Goal: Task Accomplishment & Management: Use online tool/utility

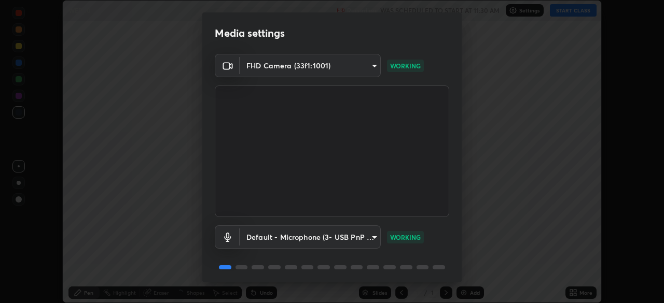
scroll to position [37, 0]
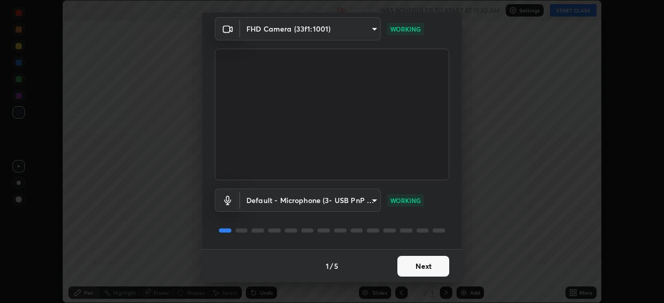
click at [428, 265] on button "Next" at bounding box center [423, 266] width 52 height 21
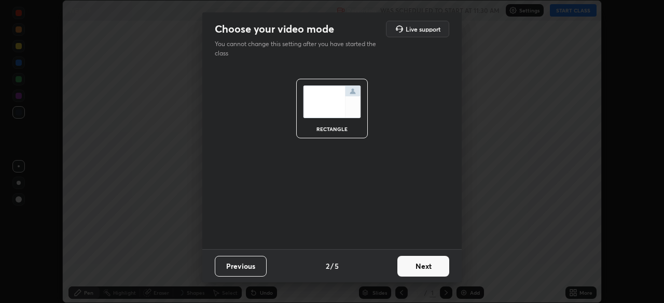
scroll to position [0, 0]
click at [430, 271] on button "Next" at bounding box center [423, 266] width 52 height 21
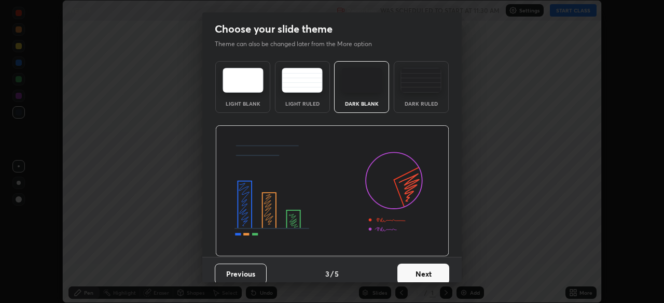
click at [440, 271] on button "Next" at bounding box center [423, 274] width 52 height 21
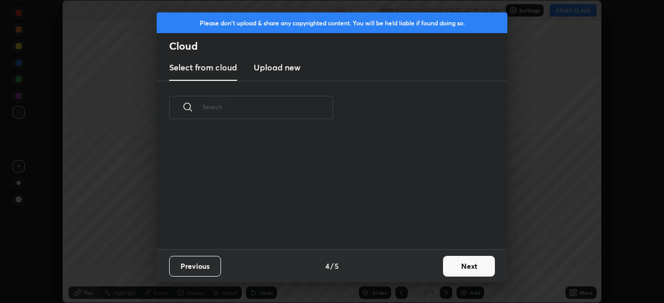
click at [452, 263] on button "Next" at bounding box center [469, 266] width 52 height 21
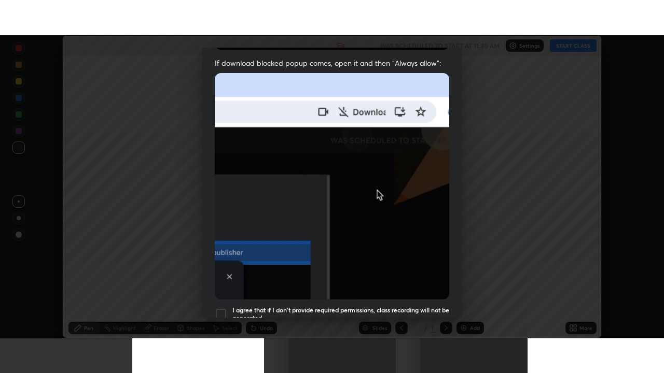
scroll to position [248, 0]
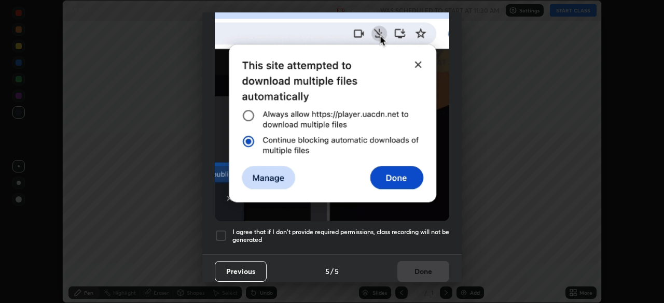
click at [221, 230] on div at bounding box center [221, 236] width 12 height 12
click at [423, 265] on button "Done" at bounding box center [423, 271] width 52 height 21
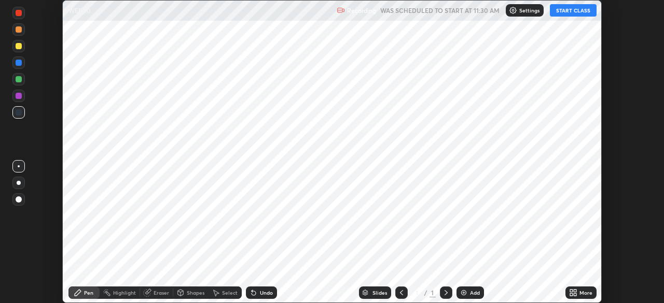
click at [567, 10] on button "START CLASS" at bounding box center [573, 10] width 47 height 12
click at [582, 12] on button "START CLASS" at bounding box center [573, 10] width 47 height 12
click at [563, 10] on button "START CLASS" at bounding box center [573, 10] width 47 height 12
click at [571, 12] on button "START CLASS" at bounding box center [573, 10] width 47 height 12
click at [567, 9] on button "START CLASS" at bounding box center [573, 10] width 47 height 12
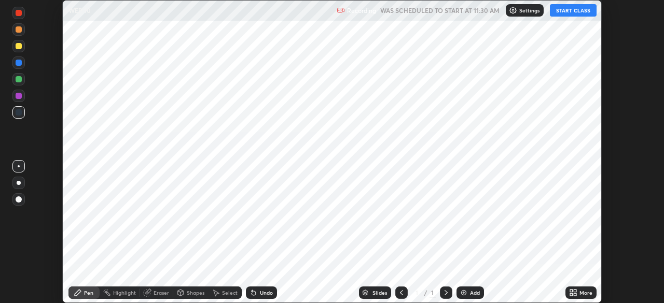
click at [579, 11] on button "START CLASS" at bounding box center [573, 10] width 47 height 12
click at [580, 11] on button "START CLASS" at bounding box center [573, 10] width 47 height 12
click at [585, 292] on div "More" at bounding box center [585, 292] width 13 height 5
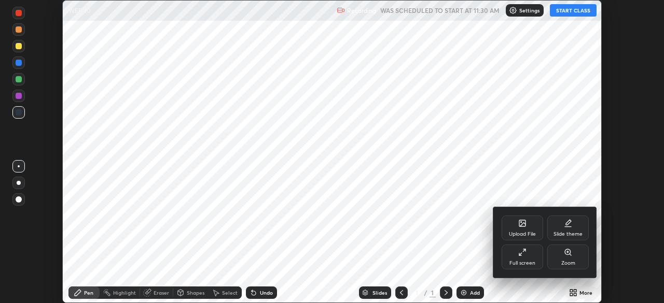
click at [535, 257] on div "Full screen" at bounding box center [522, 257] width 41 height 25
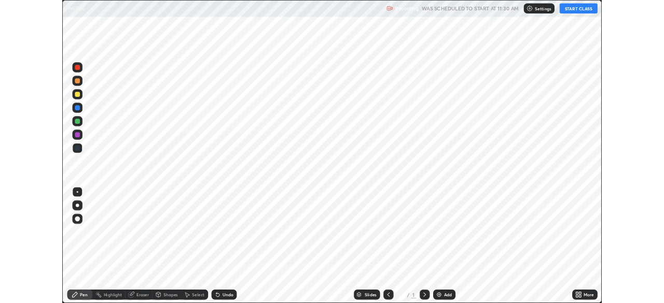
scroll to position [373, 664]
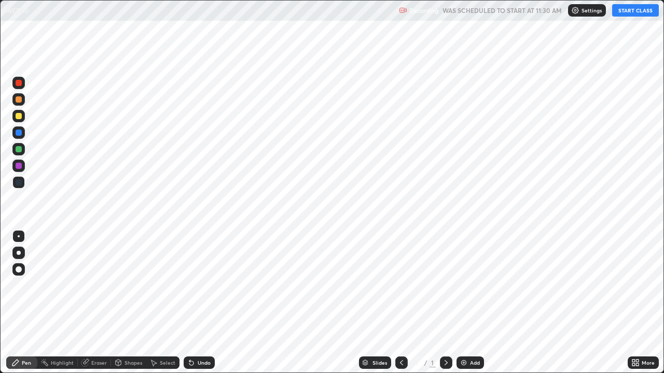
click at [626, 9] on button "START CLASS" at bounding box center [635, 10] width 47 height 12
click at [636, 8] on button "START CLASS" at bounding box center [635, 10] width 47 height 12
click at [636, 9] on button "START CLASS" at bounding box center [635, 10] width 47 height 12
click at [637, 9] on button "START CLASS" at bounding box center [635, 10] width 47 height 12
click at [636, 8] on button "START CLASS" at bounding box center [635, 10] width 47 height 12
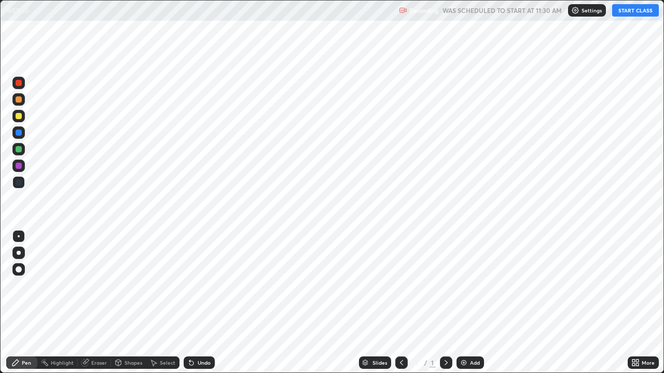
click at [631, 11] on button "START CLASS" at bounding box center [635, 10] width 47 height 12
click at [644, 303] on div "More" at bounding box center [648, 362] width 13 height 5
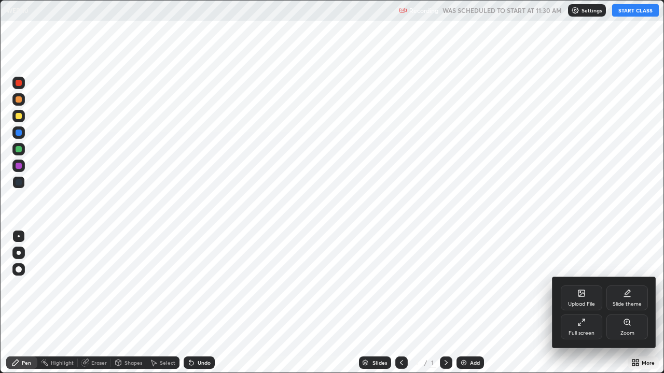
click at [589, 303] on div "Full screen" at bounding box center [581, 333] width 26 height 5
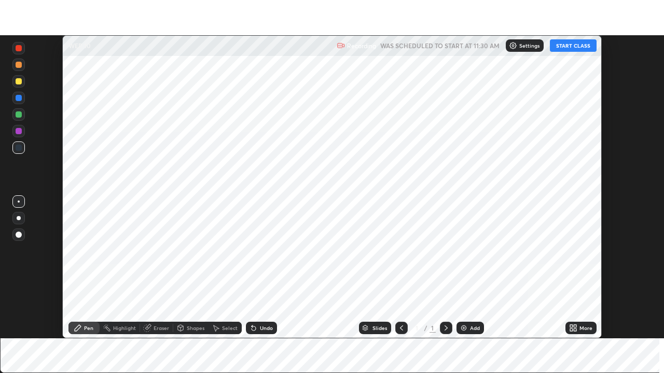
scroll to position [51561, 51200]
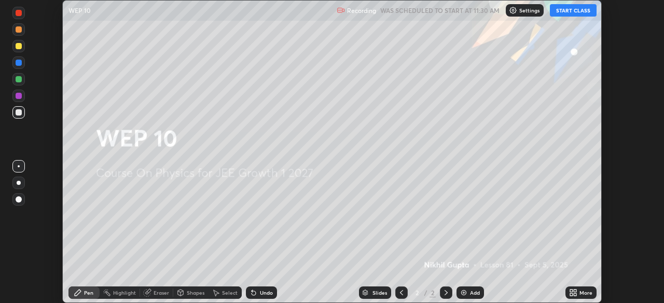
click at [580, 11] on button "START CLASS" at bounding box center [573, 10] width 47 height 12
click at [571, 12] on button "START CLASS" at bounding box center [573, 10] width 47 height 12
click at [521, 12] on p "Settings" at bounding box center [529, 10] width 20 height 5
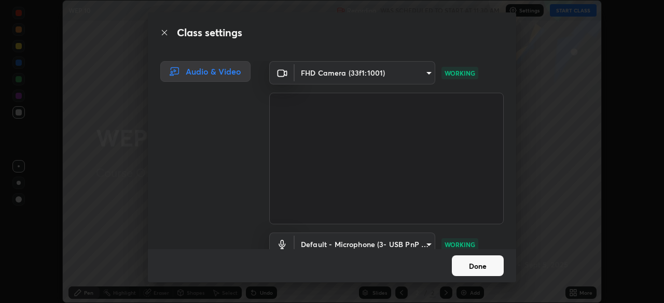
click at [492, 266] on button "Done" at bounding box center [478, 266] width 52 height 21
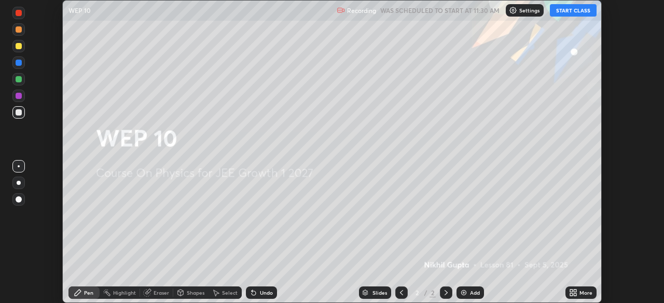
click at [564, 12] on button "START CLASS" at bounding box center [573, 10] width 47 height 12
click at [571, 7] on button "START CLASS" at bounding box center [573, 10] width 47 height 12
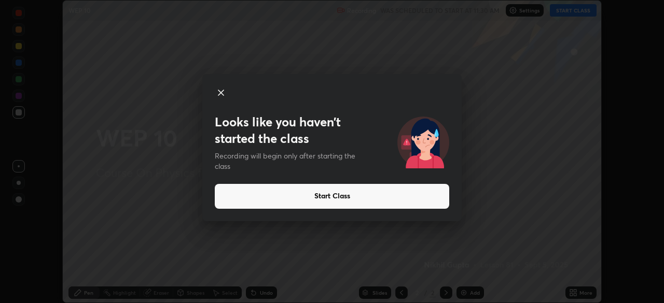
click at [421, 199] on button "Start Class" at bounding box center [332, 196] width 234 height 25
click at [330, 194] on button "Start Class" at bounding box center [332, 196] width 234 height 25
click at [325, 198] on button "Start Class" at bounding box center [332, 196] width 234 height 25
click at [323, 194] on button "Start Class" at bounding box center [332, 196] width 234 height 25
click at [320, 196] on button "Start Class" at bounding box center [332, 196] width 234 height 25
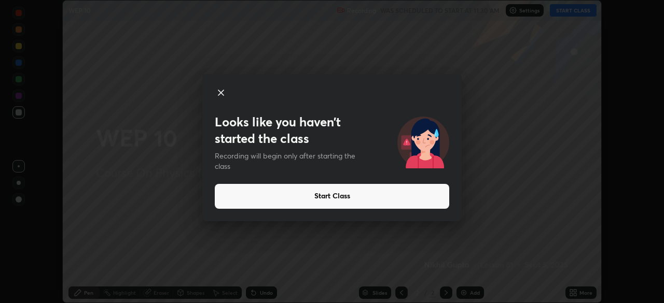
click at [224, 93] on icon at bounding box center [221, 93] width 12 height 12
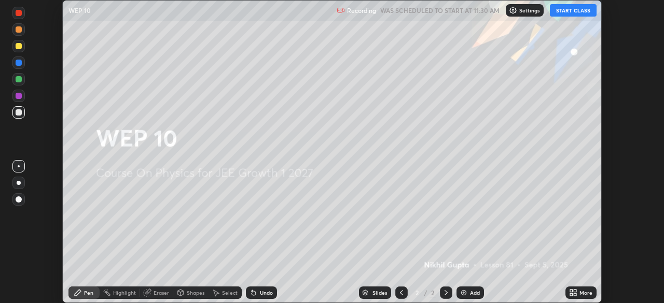
click at [218, 96] on div "Looks like you haven’t started the class Recording will begin only after starti…" at bounding box center [332, 151] width 664 height 303
click at [572, 14] on button "START CLASS" at bounding box center [573, 10] width 47 height 12
click at [585, 293] on div "More" at bounding box center [585, 292] width 13 height 5
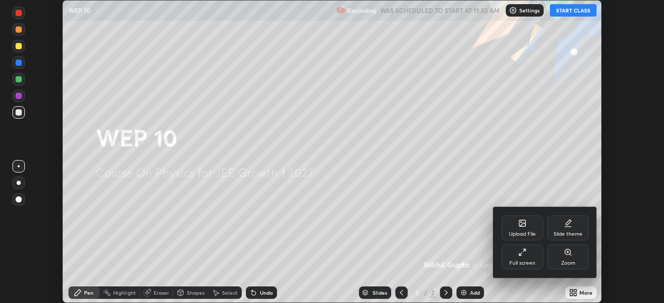
click at [526, 254] on div "Full screen" at bounding box center [522, 257] width 41 height 25
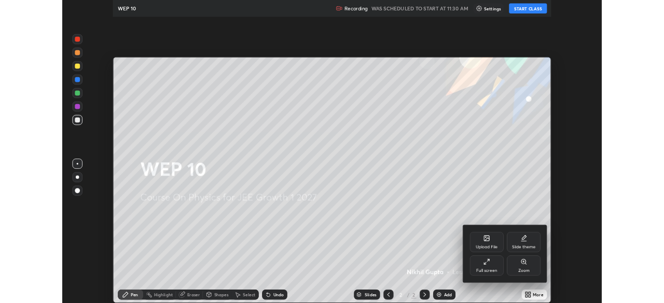
scroll to position [373, 664]
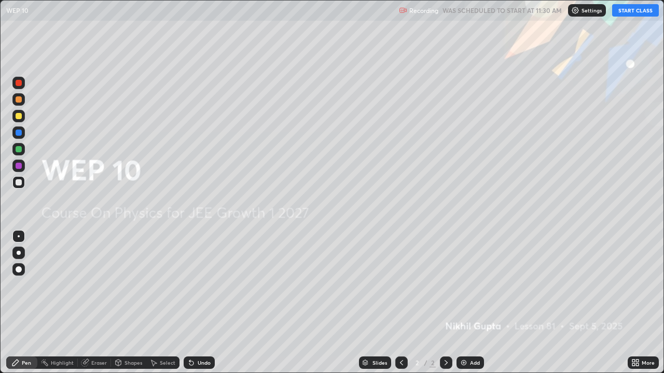
click at [624, 15] on button "START CLASS" at bounding box center [635, 10] width 47 height 12
click at [624, 12] on button "START CLASS" at bounding box center [635, 10] width 47 height 12
click at [624, 5] on button "START CLASS" at bounding box center [635, 10] width 47 height 12
click at [623, 12] on button "START CLASS" at bounding box center [635, 10] width 47 height 12
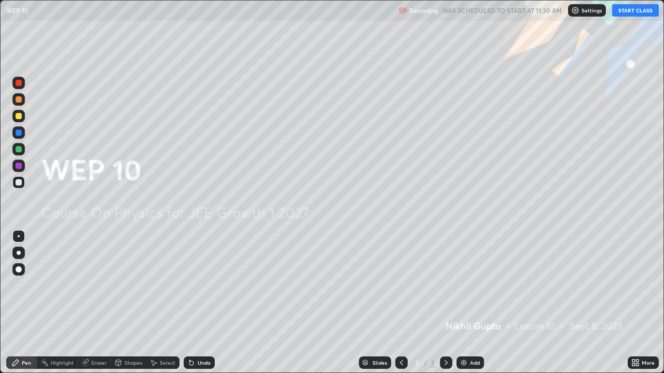
click at [641, 303] on div "More" at bounding box center [643, 363] width 31 height 12
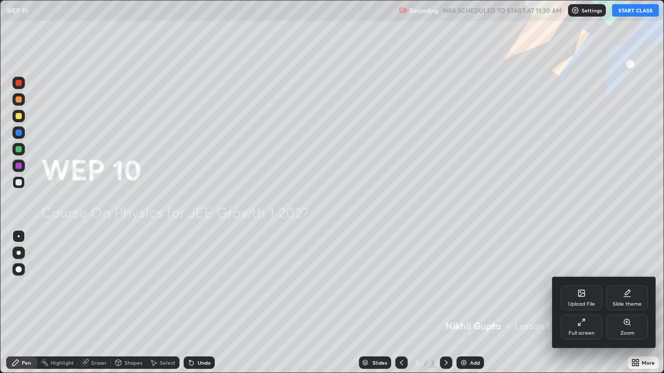
click at [589, 303] on div "Full screen" at bounding box center [581, 327] width 41 height 25
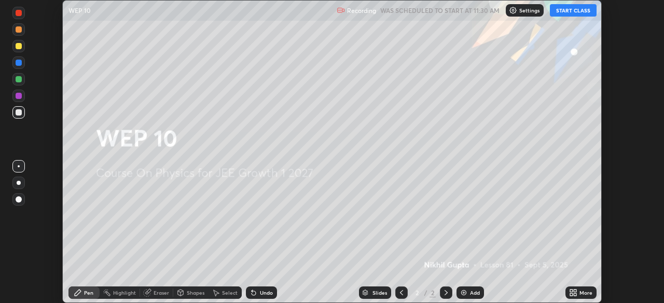
scroll to position [51561, 51200]
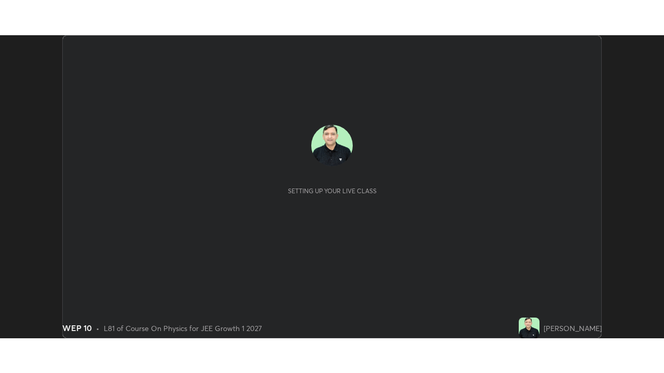
scroll to position [303, 663]
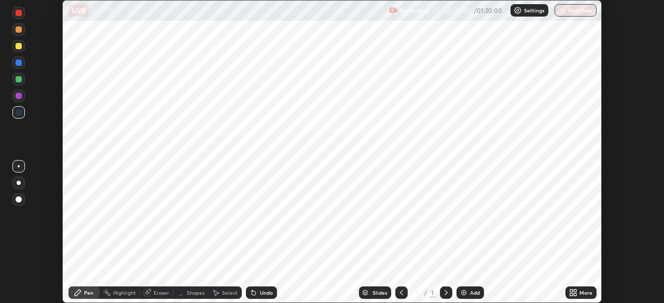
click at [575, 295] on icon at bounding box center [575, 295] width 3 height 3
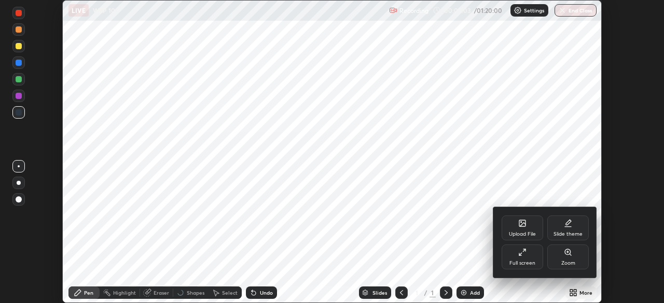
click at [526, 254] on icon at bounding box center [522, 252] width 8 height 8
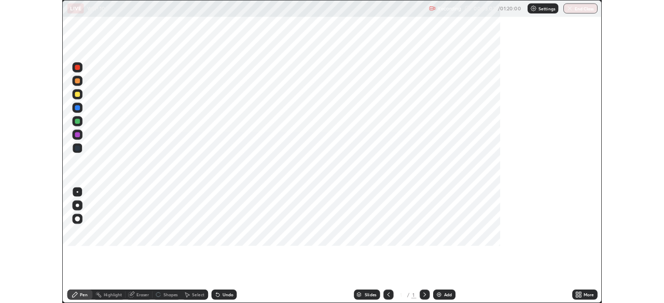
scroll to position [373, 664]
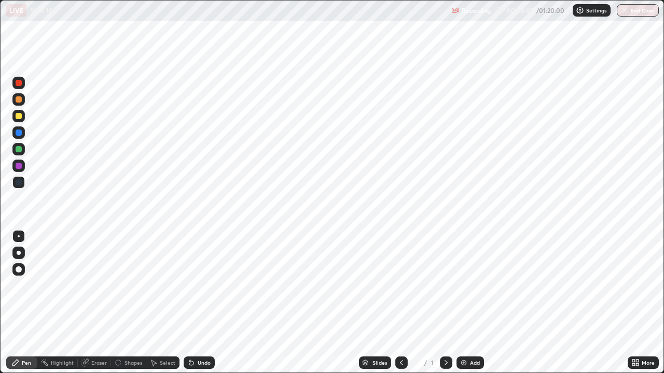
click at [445, 303] on icon at bounding box center [446, 363] width 8 height 8
click at [447, 303] on icon at bounding box center [446, 363] width 8 height 8
click at [470, 303] on div "Add" at bounding box center [475, 362] width 10 height 5
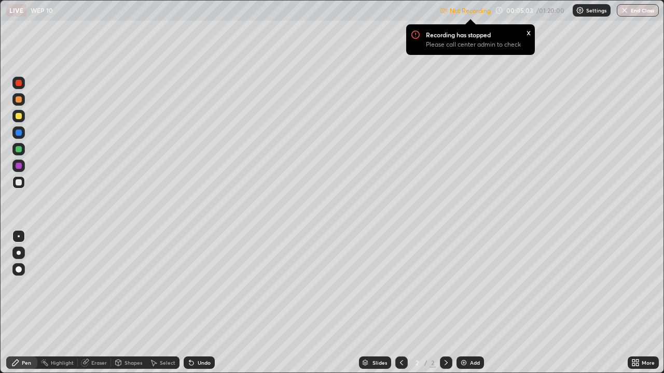
click at [527, 32] on div "x" at bounding box center [528, 31] width 4 height 11
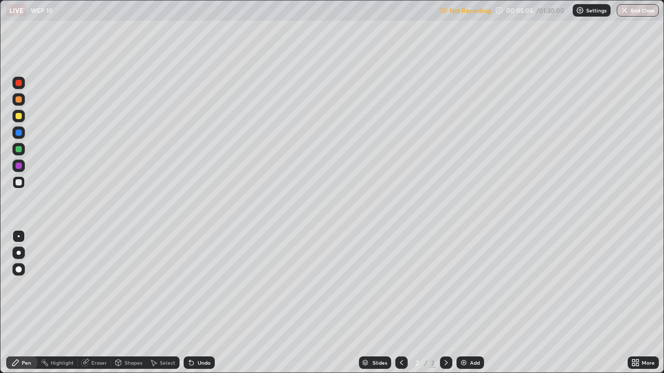
click at [637, 303] on icon at bounding box center [637, 361] width 3 height 3
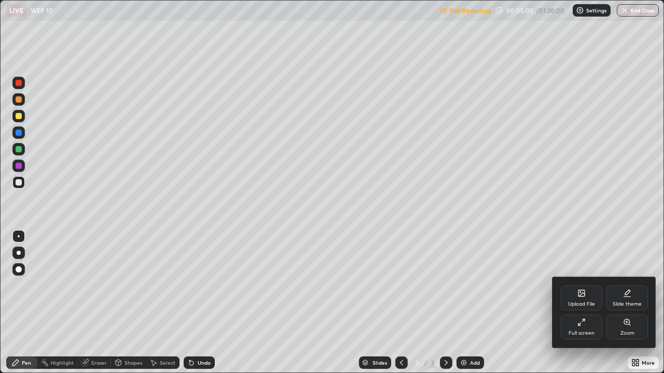
click at [585, 303] on div "Full screen" at bounding box center [581, 327] width 41 height 25
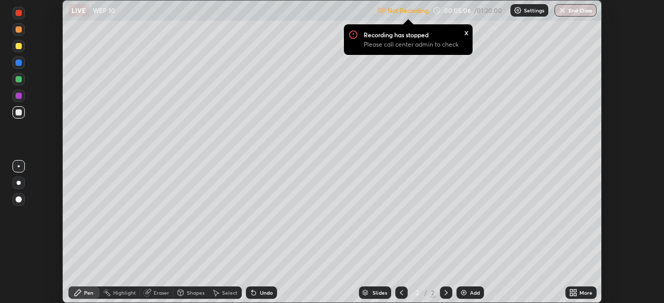
scroll to position [51561, 51200]
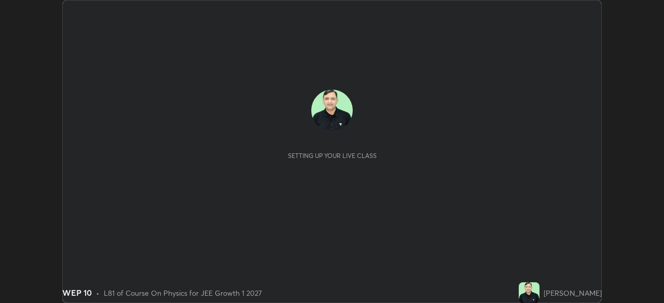
scroll to position [303, 663]
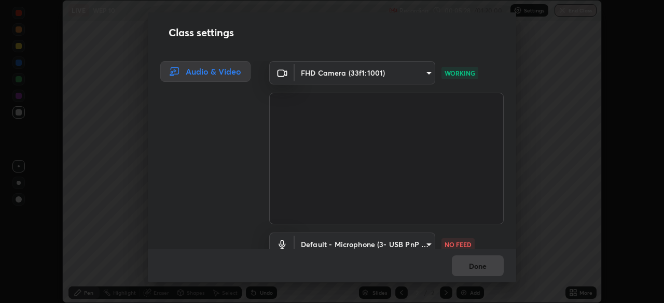
click at [427, 242] on body "Erase all LIVE WEP 10 Recording 00:05:28 / 01:20:00 Settings End Class Setting …" at bounding box center [332, 151] width 664 height 303
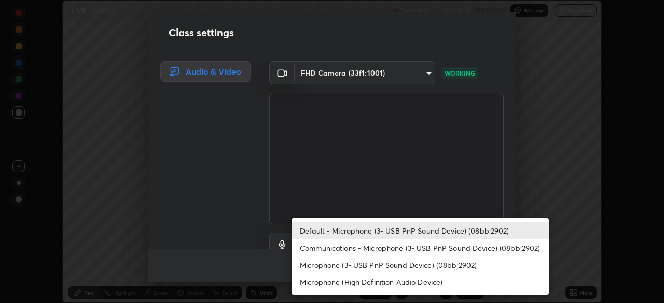
scroll to position [9, 0]
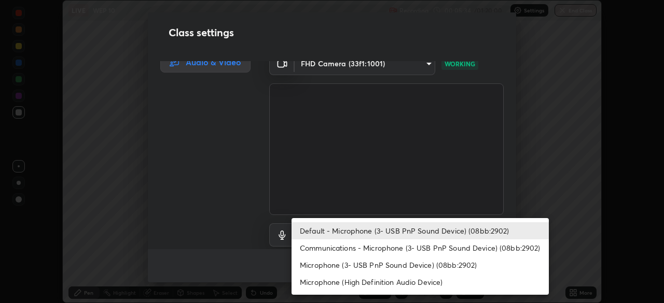
click at [469, 233] on li "Default - Microphone (3- USB PnP Sound Device) (08bb:2902)" at bounding box center [419, 230] width 257 height 17
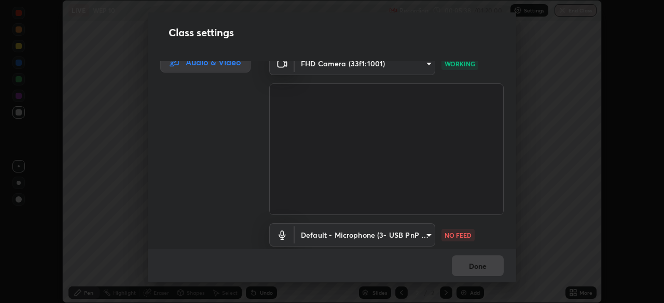
click at [426, 72] on body "Erase all LIVE WEP 10 Recording 00:05:38 / 01:20:00 Settings End Class Setting …" at bounding box center [332, 151] width 664 height 303
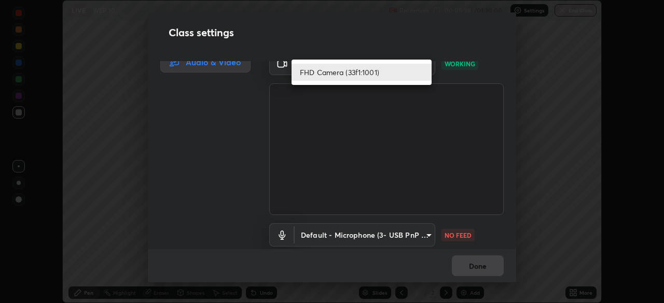
scroll to position [1, 0]
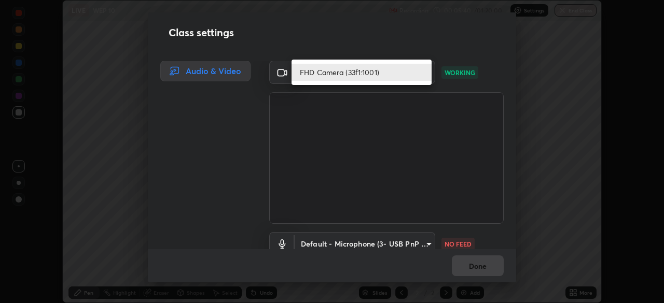
click at [507, 77] on div at bounding box center [332, 151] width 664 height 303
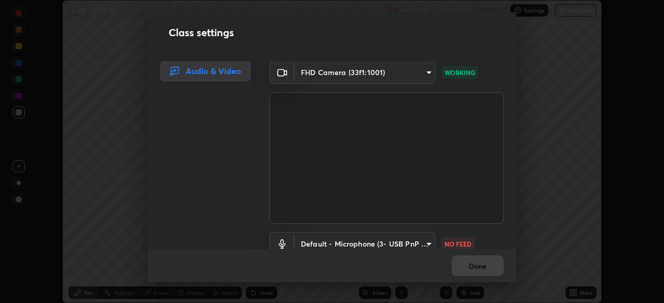
click at [423, 244] on body "Erase all LIVE WEP 10 Recording 00:05:43 / 01:20:00 Settings End Class Setting …" at bounding box center [332, 151] width 664 height 303
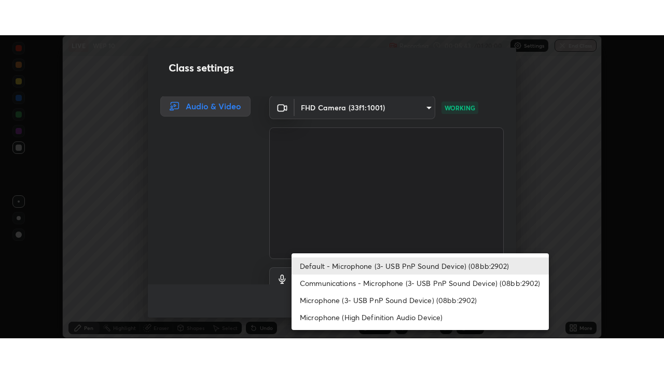
scroll to position [9, 0]
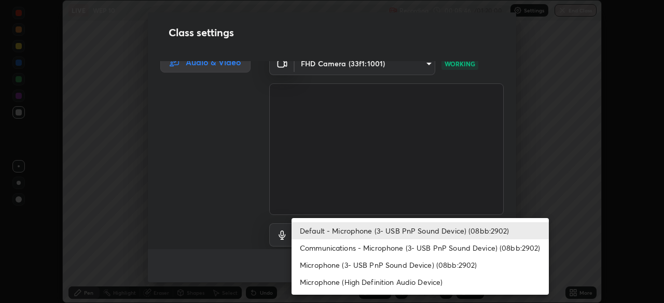
click at [435, 267] on li "Microphone (3- USB PnP Sound Device) (08bb:2902)" at bounding box center [419, 265] width 257 height 17
type input "56a6206a152da8ef643895016536514b3db1da5194238fa18f6c06e8151d97b1"
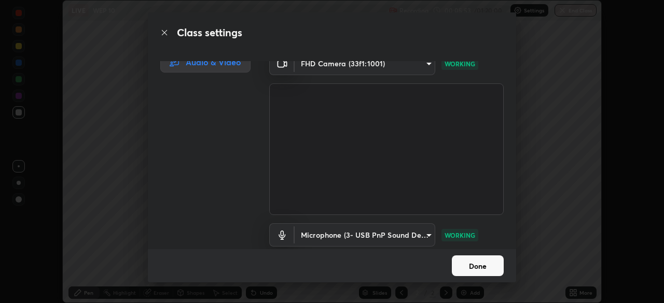
click at [421, 240] on body "Erase all LIVE WEP 10 Recording 00:05:53 / 01:20:00 Settings End Class Setting …" at bounding box center [332, 151] width 664 height 303
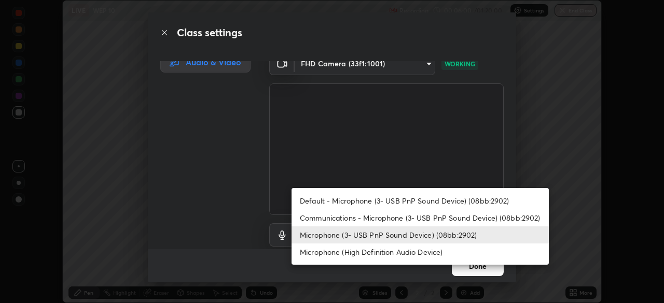
click at [537, 283] on div at bounding box center [332, 151] width 664 height 303
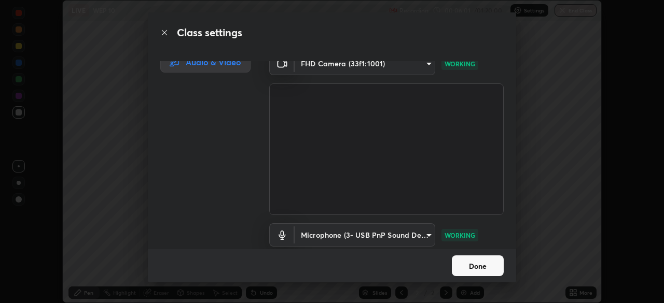
click at [486, 267] on button "Done" at bounding box center [478, 266] width 52 height 21
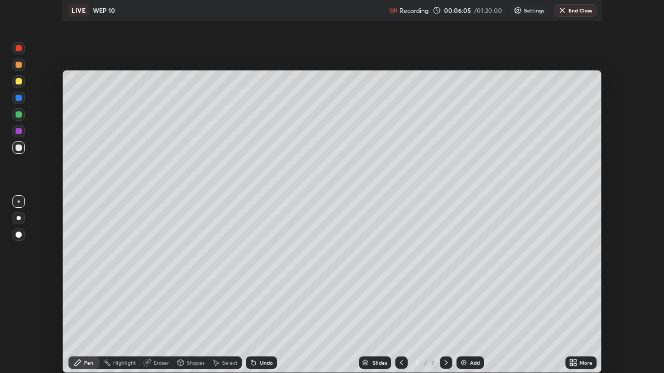
scroll to position [373, 664]
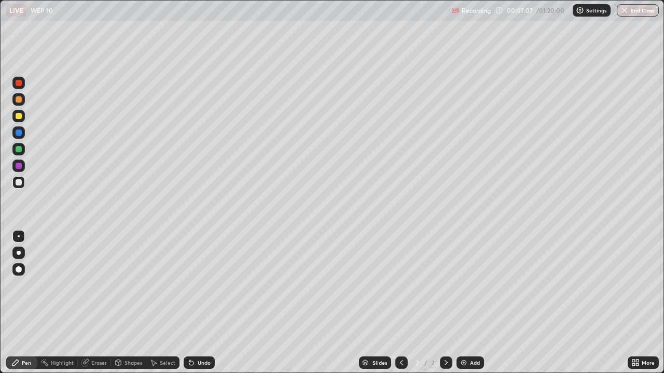
click at [16, 118] on div at bounding box center [19, 116] width 6 height 6
click at [19, 182] on div at bounding box center [19, 182] width 6 height 6
click at [465, 303] on img at bounding box center [464, 363] width 8 height 8
click at [17, 118] on div at bounding box center [19, 116] width 6 height 6
click at [21, 182] on div at bounding box center [19, 182] width 6 height 6
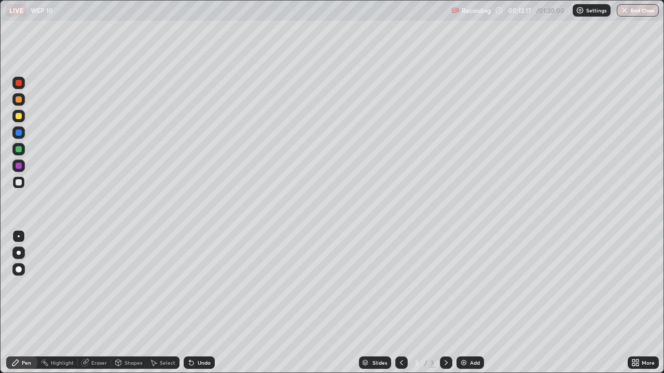
click at [20, 132] on div at bounding box center [19, 133] width 6 height 6
click at [93, 303] on div "Eraser" at bounding box center [99, 362] width 16 height 5
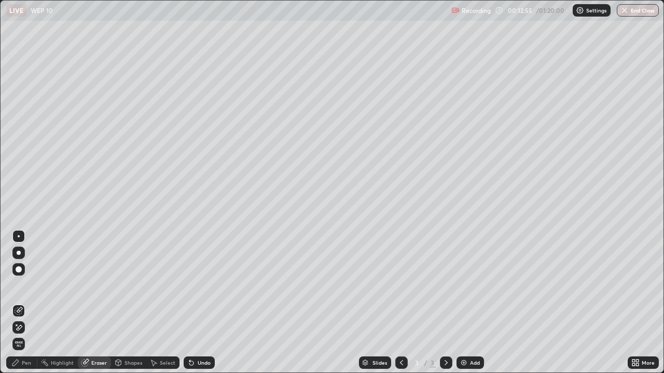
click at [25, 303] on div "Pen" at bounding box center [26, 362] width 9 height 5
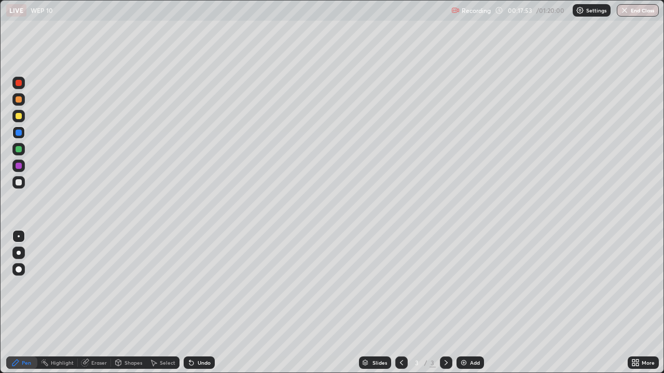
click at [472, 303] on div "Add" at bounding box center [475, 362] width 10 height 5
click at [22, 118] on div at bounding box center [18, 116] width 12 height 12
click at [19, 183] on div at bounding box center [19, 182] width 6 height 6
click at [203, 303] on div "Undo" at bounding box center [199, 363] width 31 height 12
click at [19, 133] on div at bounding box center [19, 133] width 6 height 6
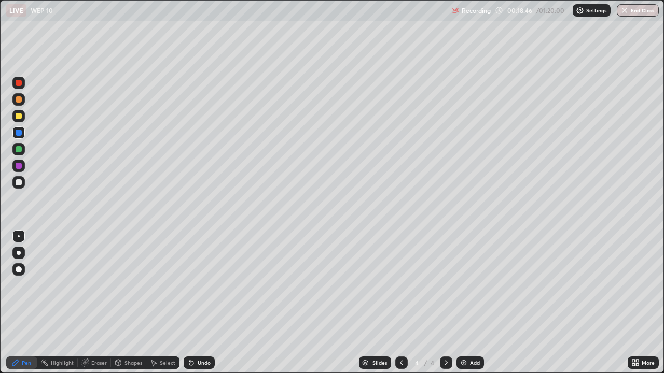
click at [20, 185] on div at bounding box center [19, 182] width 6 height 6
click at [15, 185] on div at bounding box center [18, 182] width 12 height 12
click at [476, 303] on div "Add" at bounding box center [475, 362] width 10 height 5
click at [95, 303] on div "Eraser" at bounding box center [99, 362] width 16 height 5
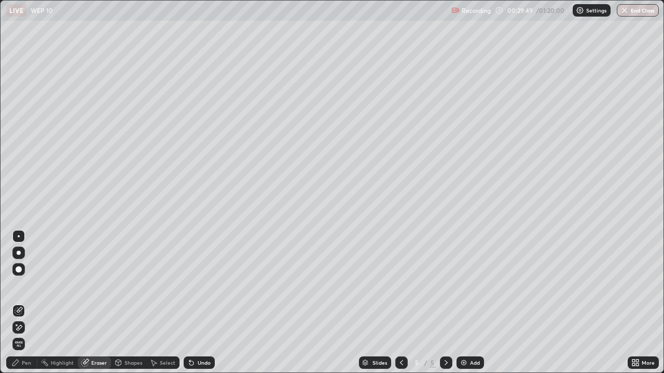
click at [21, 303] on div "Pen" at bounding box center [21, 363] width 31 height 12
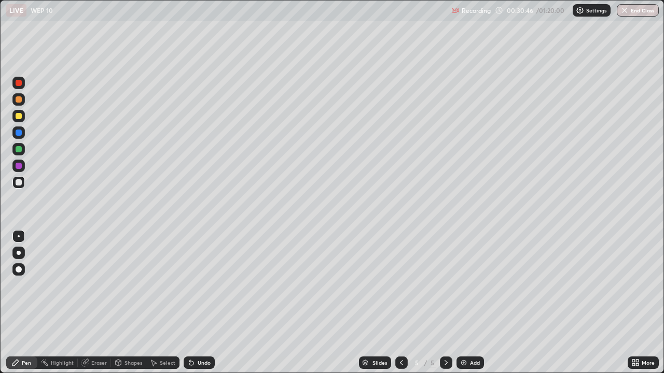
click at [205, 303] on div "Undo" at bounding box center [204, 362] width 13 height 5
click at [470, 303] on div "Add" at bounding box center [469, 363] width 27 height 12
click at [201, 303] on div "Undo" at bounding box center [204, 362] width 13 height 5
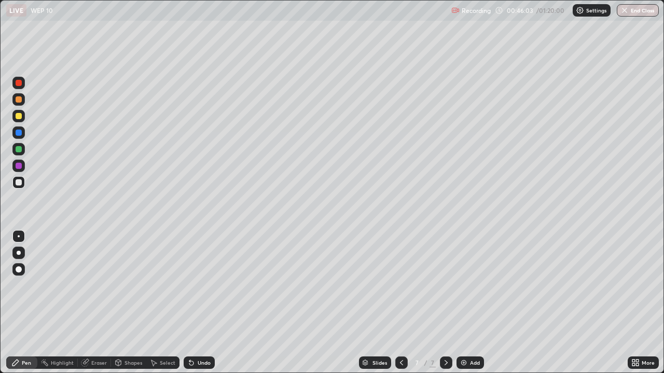
click at [474, 303] on div "Add" at bounding box center [469, 363] width 27 height 12
click at [400, 303] on icon at bounding box center [401, 362] width 3 height 5
click at [450, 303] on div at bounding box center [446, 363] width 12 height 12
click at [474, 303] on div "Add" at bounding box center [475, 362] width 10 height 5
click at [203, 303] on div "Undo" at bounding box center [204, 362] width 13 height 5
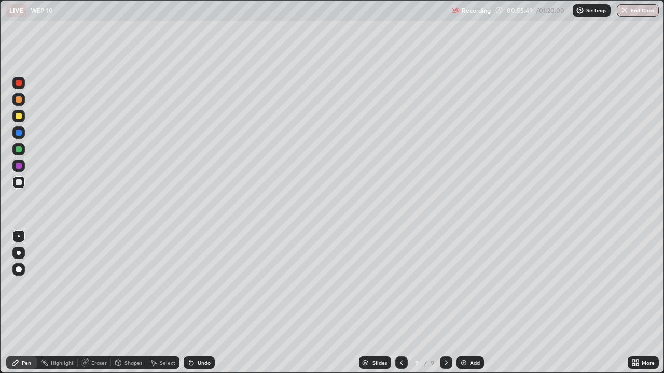
click at [198, 303] on div "Undo" at bounding box center [204, 362] width 13 height 5
click at [199, 303] on div "Undo" at bounding box center [204, 362] width 13 height 5
click at [198, 303] on div "Undo" at bounding box center [204, 362] width 13 height 5
click at [199, 303] on div "Undo" at bounding box center [204, 362] width 13 height 5
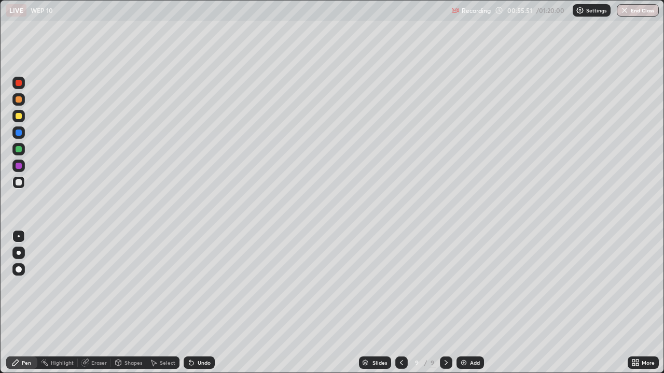
click at [199, 303] on div "Undo" at bounding box center [204, 362] width 13 height 5
click at [198, 303] on div "Undo" at bounding box center [204, 362] width 13 height 5
click at [475, 303] on div "Add" at bounding box center [475, 362] width 10 height 5
click at [468, 303] on div "Add" at bounding box center [469, 363] width 27 height 12
click at [478, 303] on div "Add" at bounding box center [475, 362] width 10 height 5
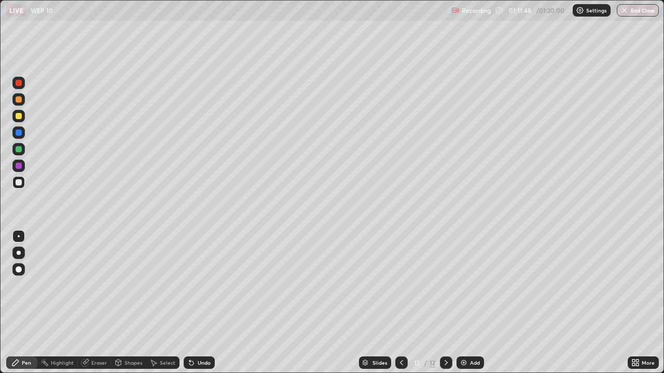
click at [395, 303] on div at bounding box center [401, 363] width 12 height 12
click at [444, 303] on icon at bounding box center [446, 363] width 8 height 8
click at [643, 9] on button "End Class" at bounding box center [638, 10] width 42 height 12
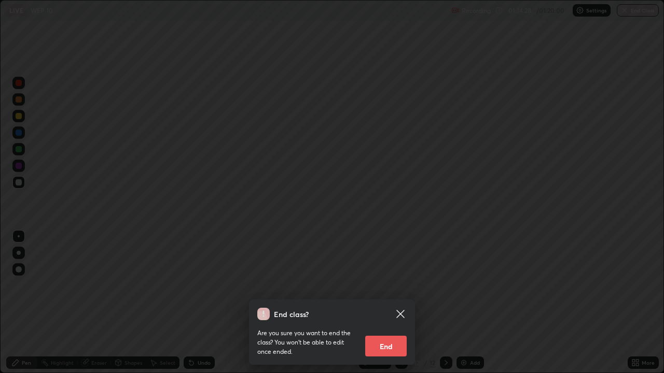
click at [379, 303] on button "End" at bounding box center [385, 346] width 41 height 21
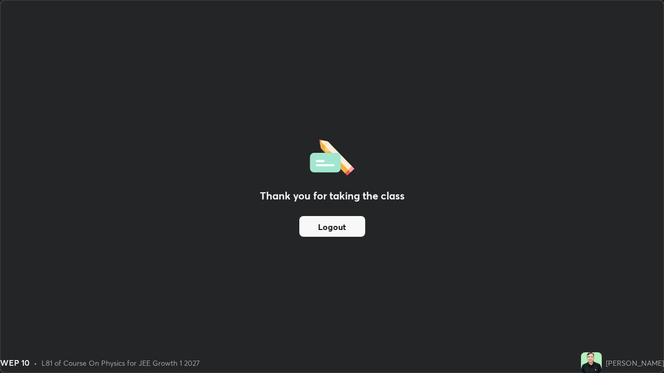
click at [324, 228] on button "Logout" at bounding box center [332, 226] width 66 height 21
